Goal: Task Accomplishment & Management: Manage account settings

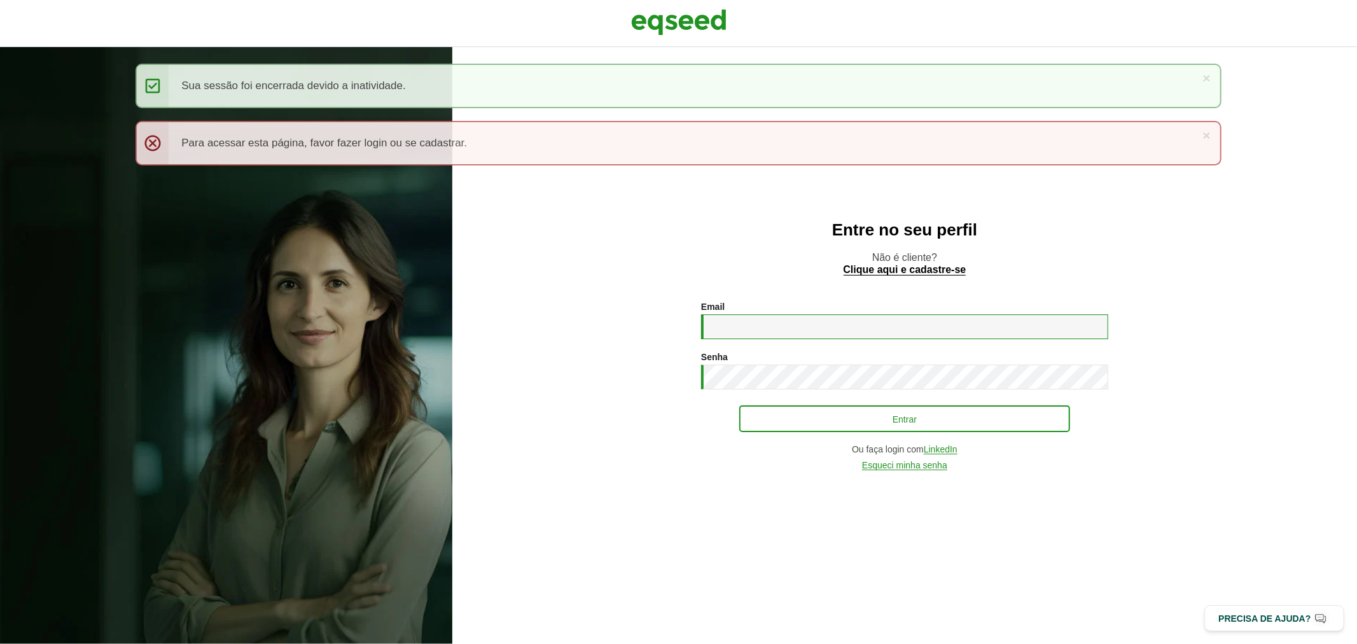
type input "**********"
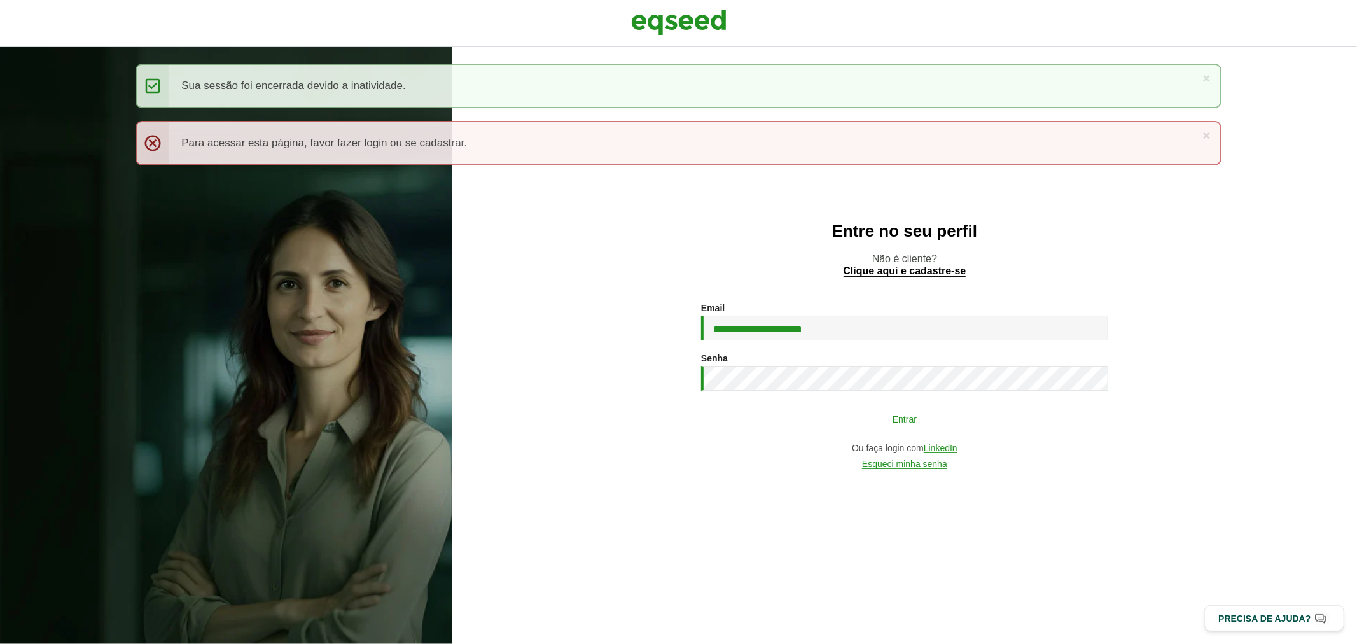
click at [771, 417] on button "Entrar" at bounding box center [904, 419] width 331 height 24
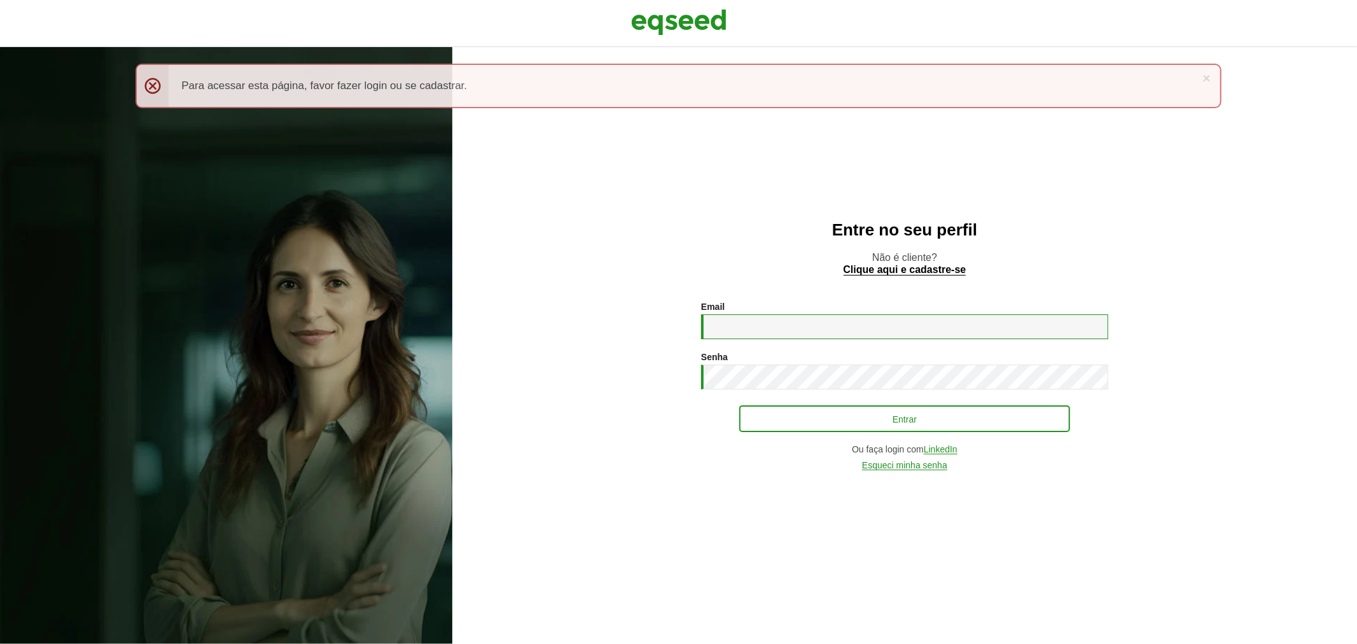
type input "**********"
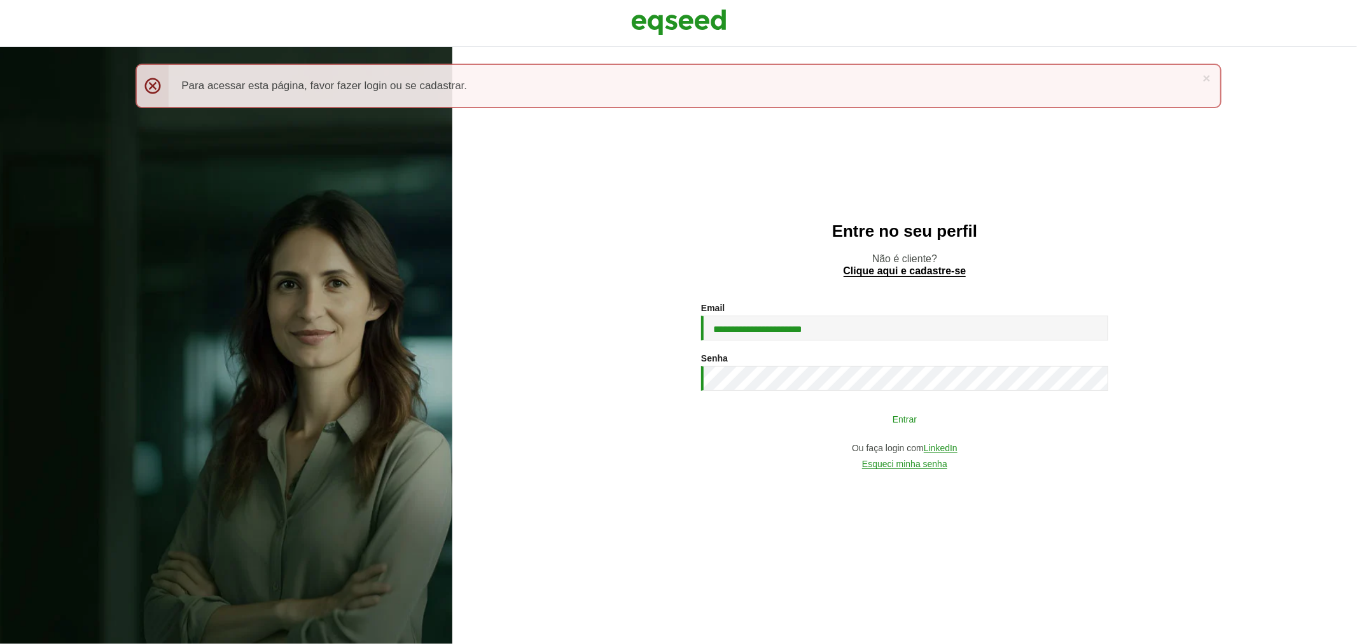
click at [850, 424] on button "Entrar" at bounding box center [904, 419] width 331 height 24
